Goal: Find specific page/section: Find specific page/section

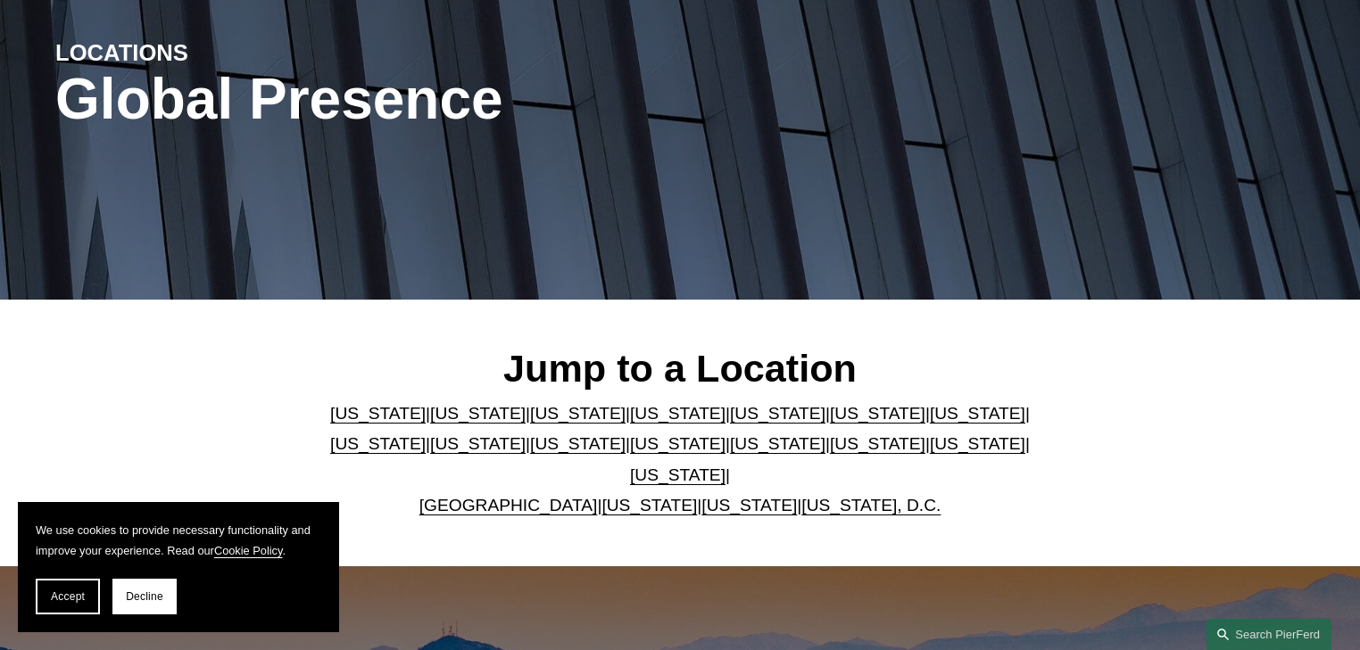
scroll to position [214, 0]
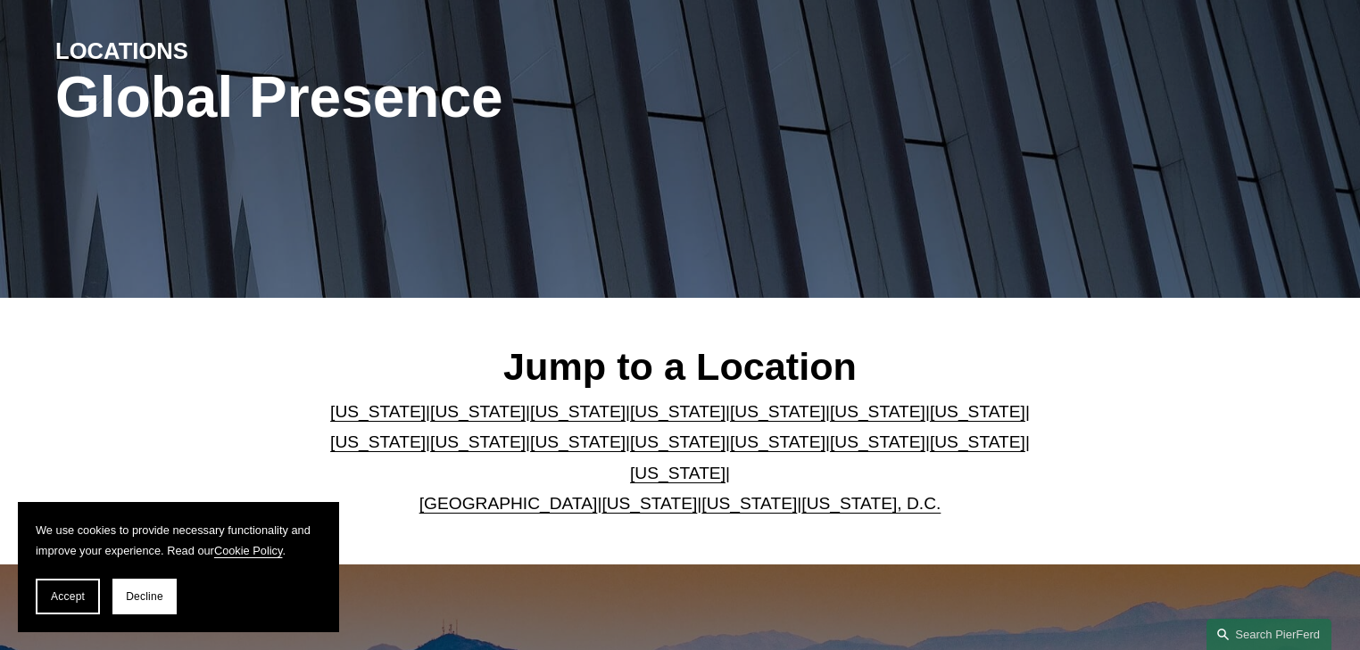
click at [340, 421] on link "[US_STATE]" at bounding box center [377, 411] width 95 height 19
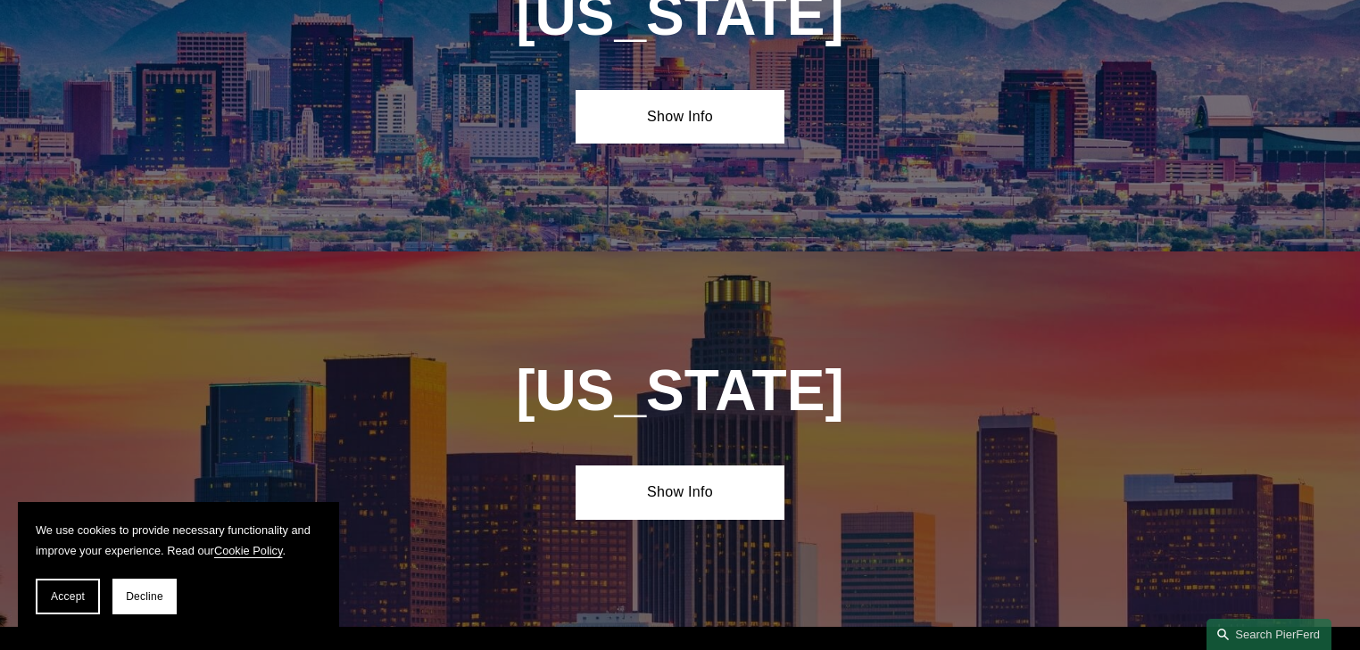
scroll to position [906, 0]
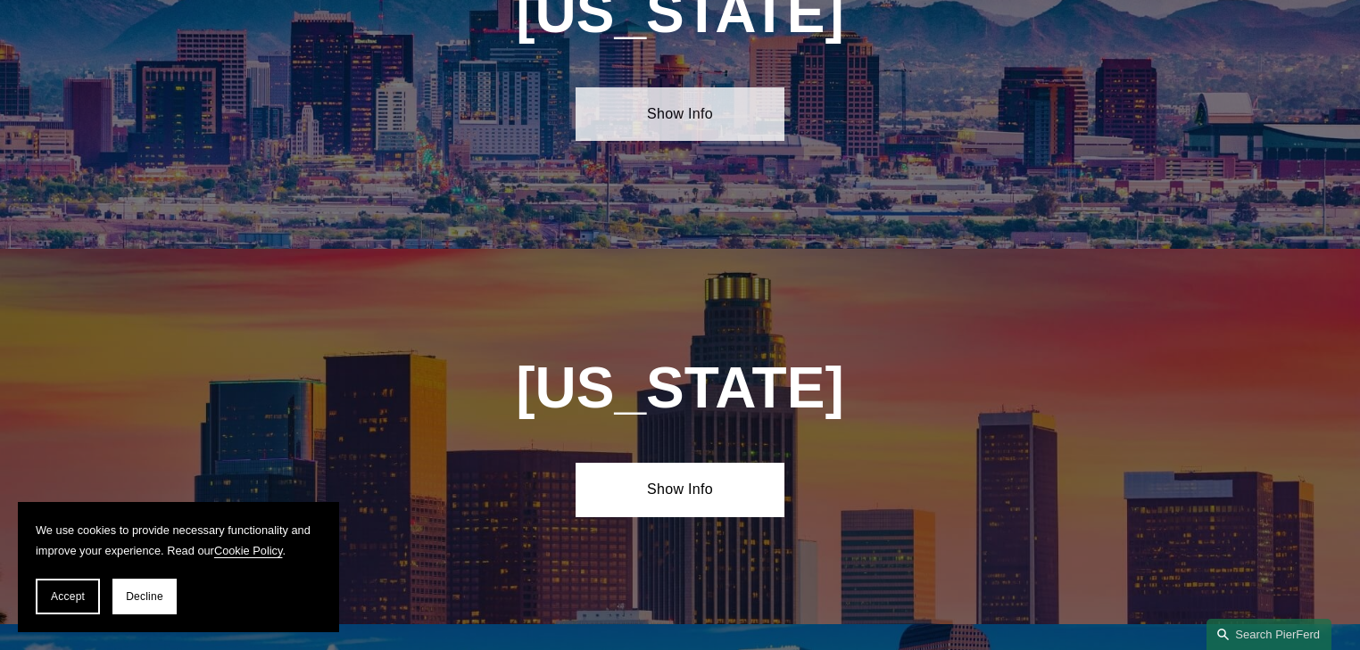
click at [694, 89] on link "Show Info" at bounding box center [679, 114] width 208 height 54
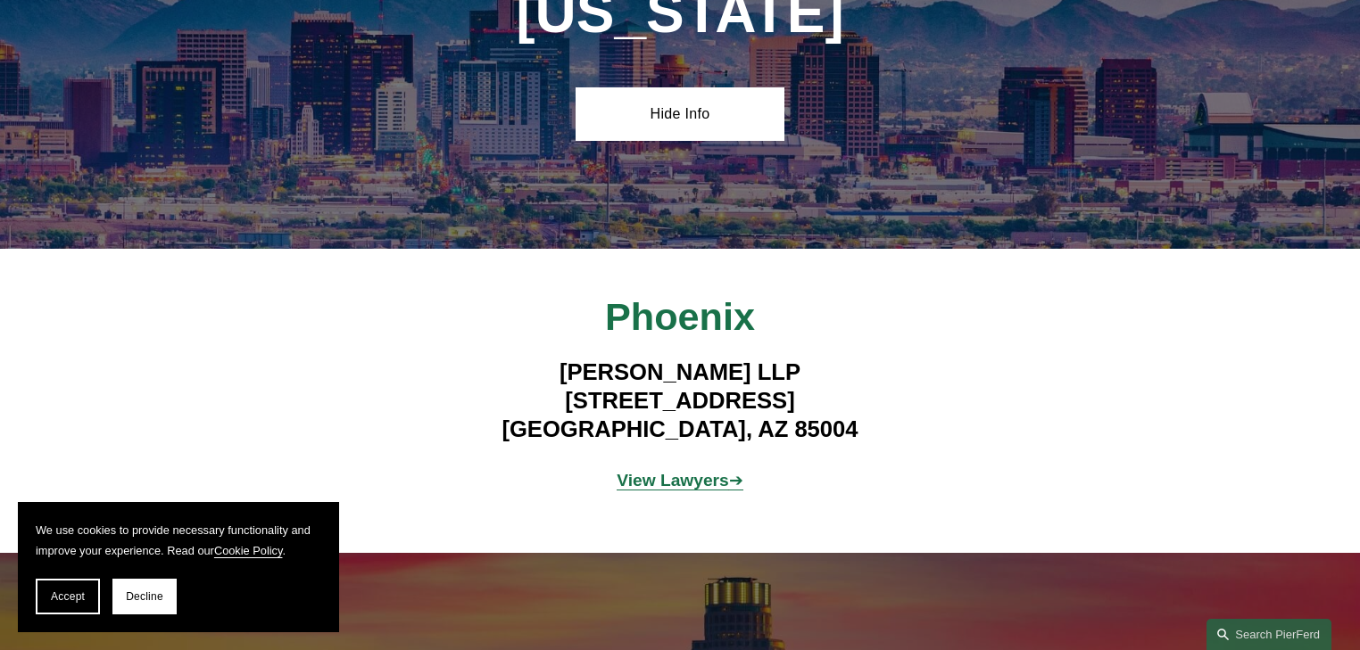
click at [664, 471] on strong "View Lawyers" at bounding box center [672, 480] width 112 height 19
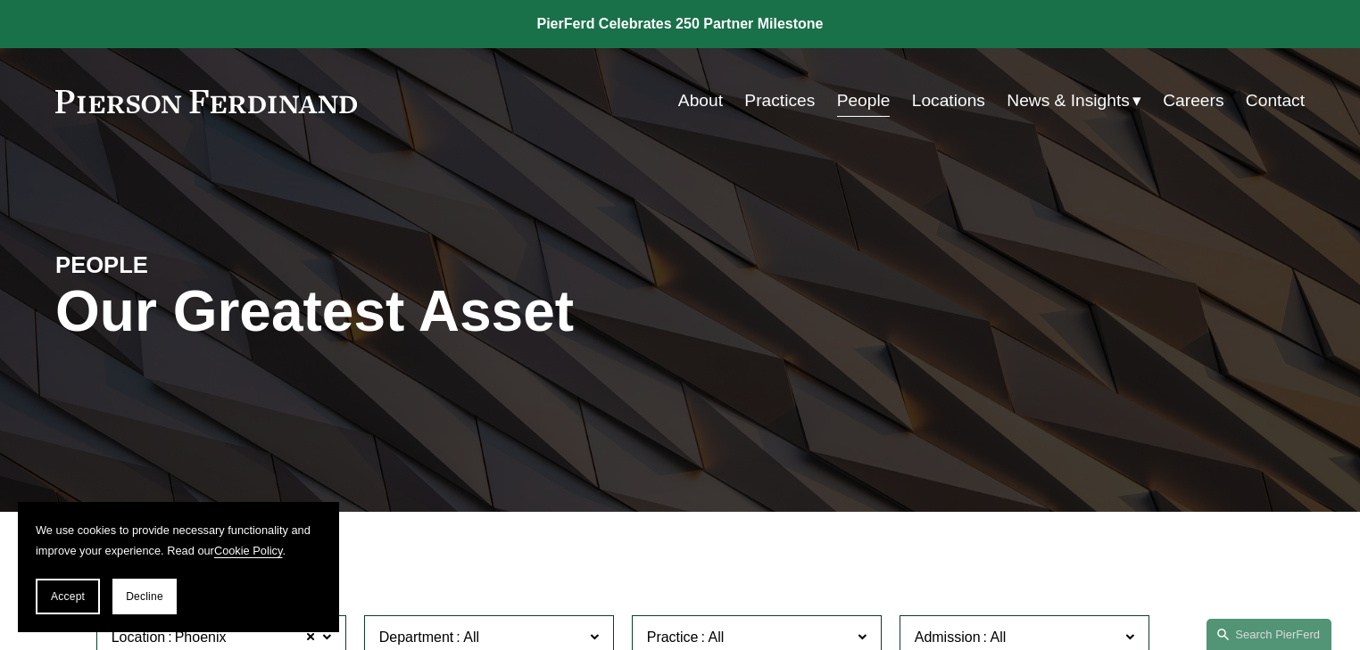
click at [1291, 110] on link "Contact" at bounding box center [1274, 101] width 59 height 34
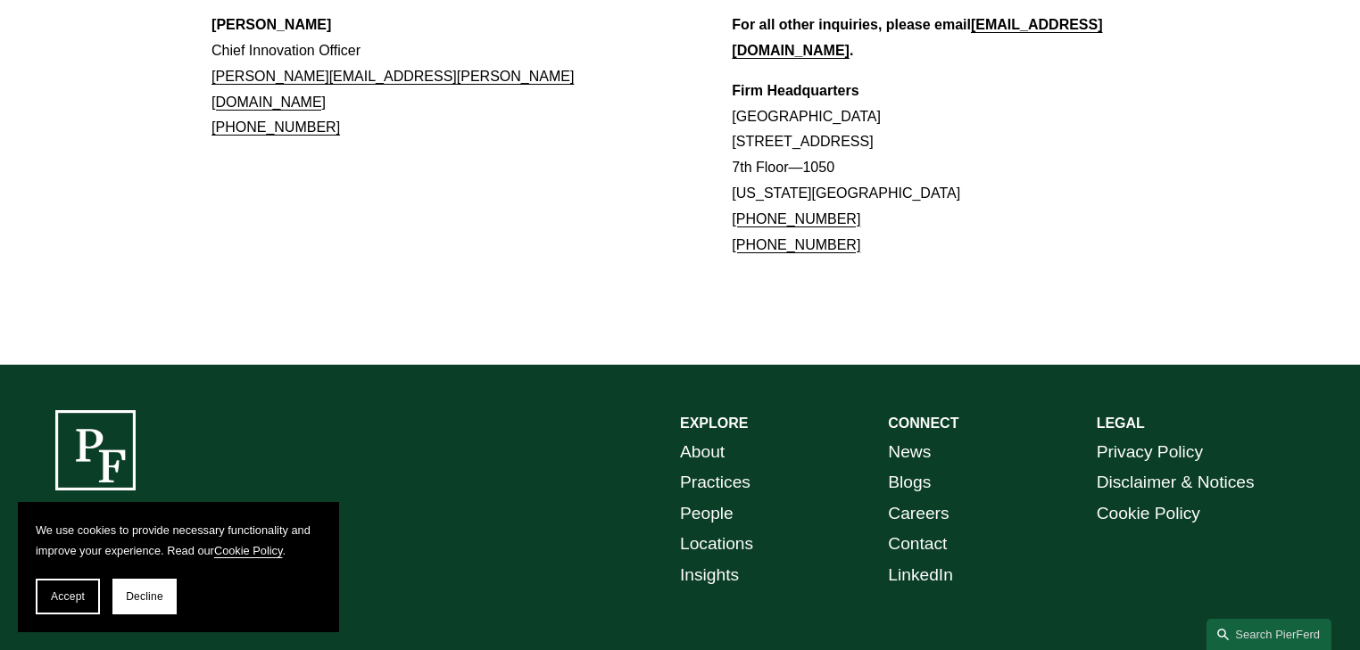
scroll to position [1762, 0]
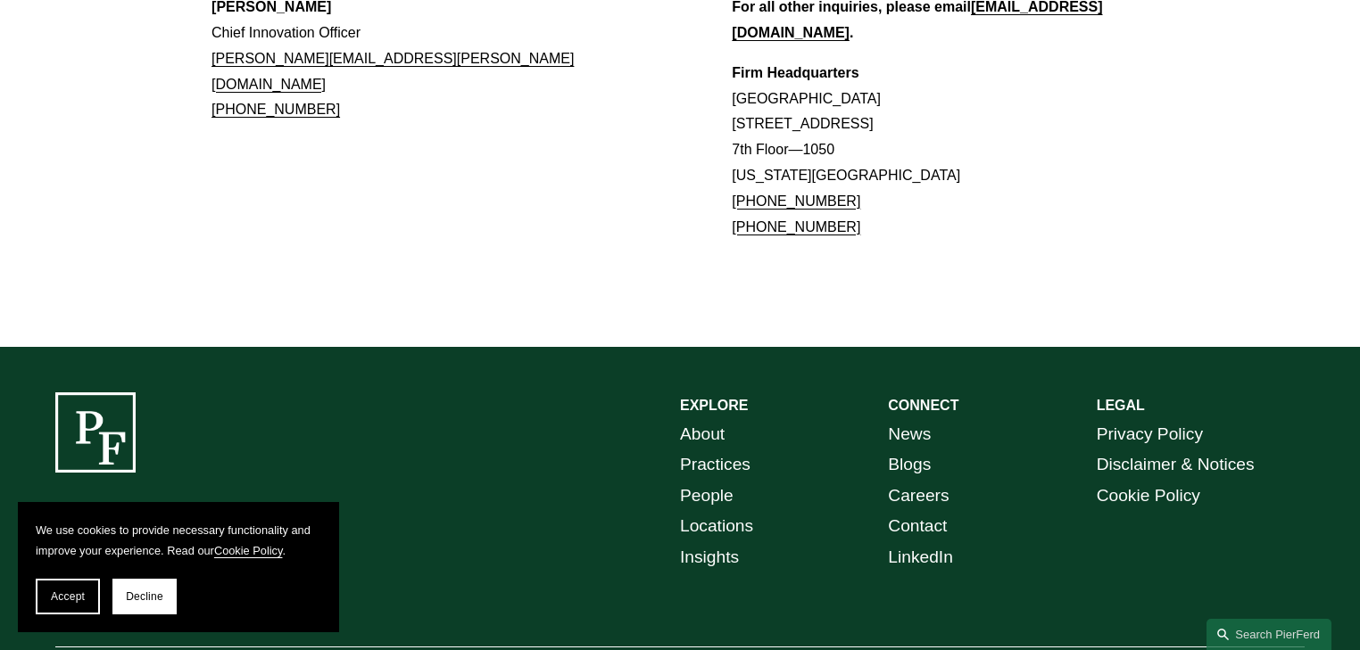
click at [70, 596] on span "Accept" at bounding box center [68, 597] width 34 height 12
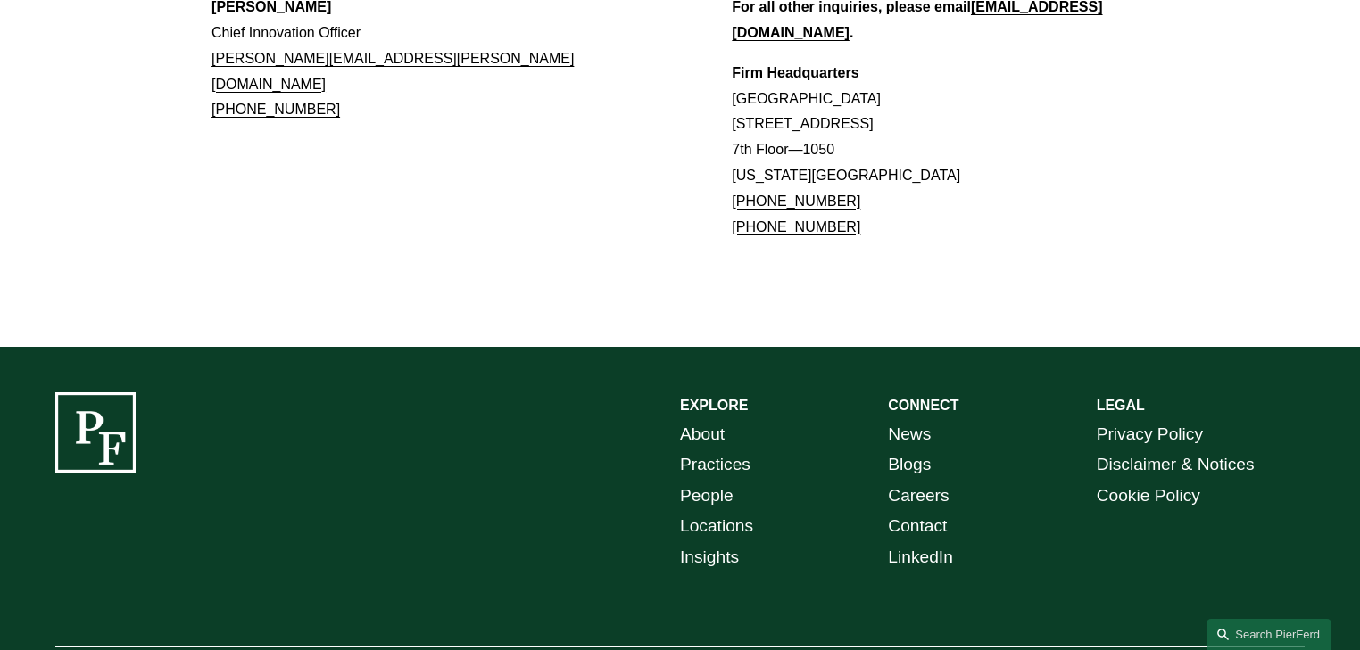
drag, startPoint x: 906, startPoint y: 445, endPoint x: 903, endPoint y: 471, distance: 26.1
click at [906, 511] on link "Contact" at bounding box center [917, 526] width 59 height 31
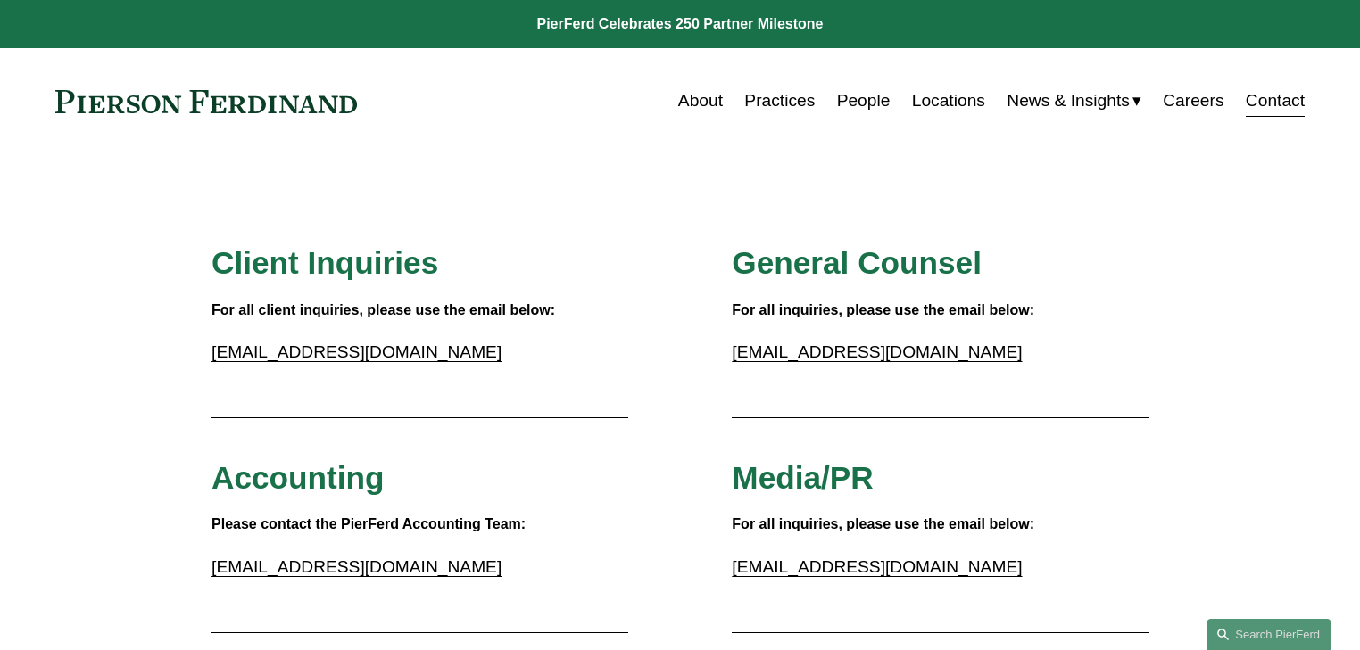
click at [691, 102] on link "About" at bounding box center [700, 101] width 45 height 34
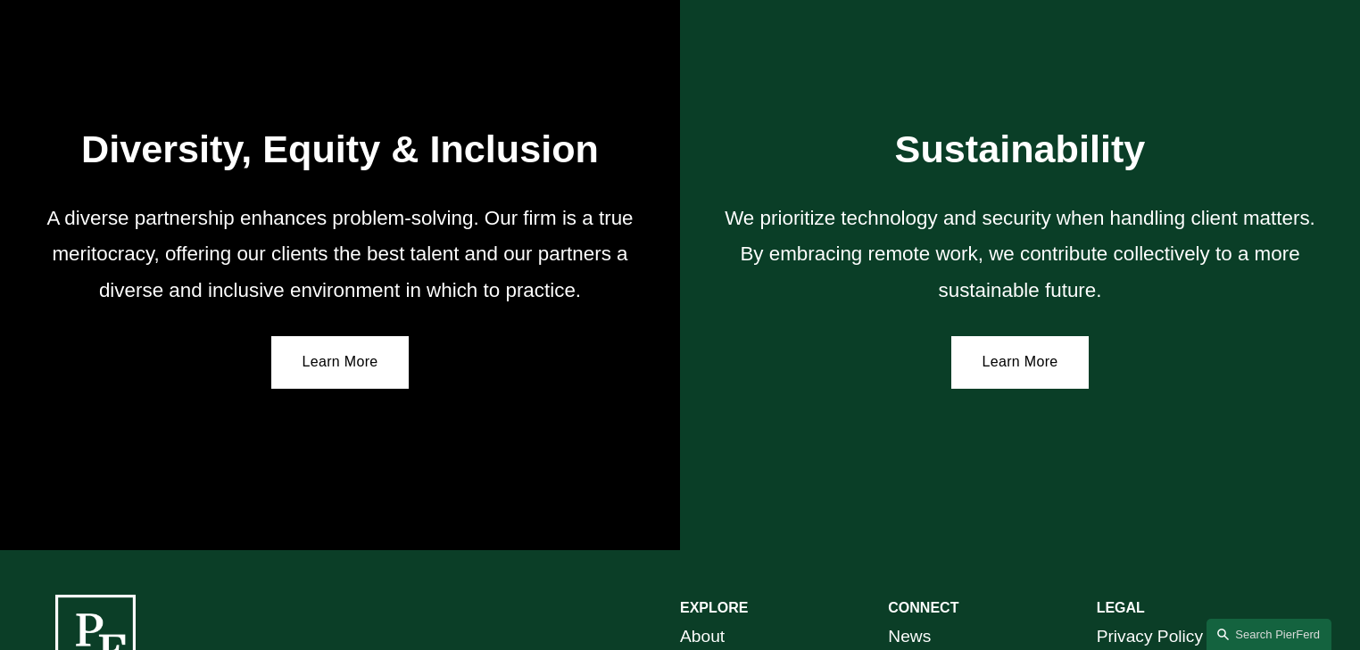
scroll to position [3271, 0]
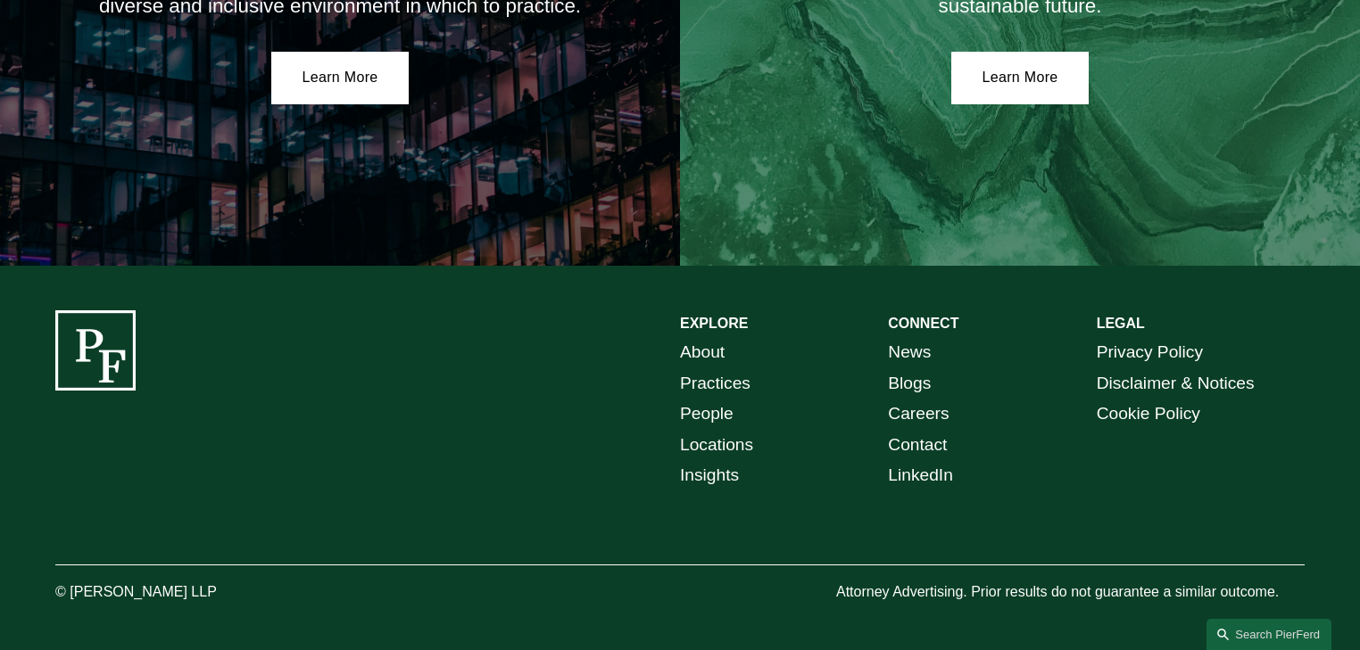
click at [713, 384] on link "Practices" at bounding box center [715, 383] width 70 height 31
